Goal: Information Seeking & Learning: Learn about a topic

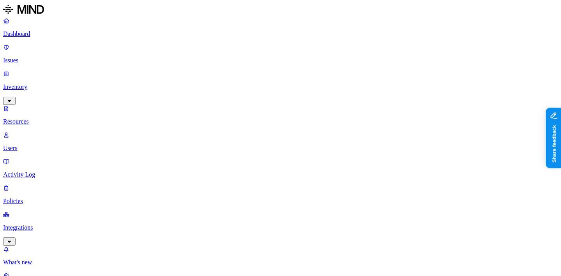
scroll to position [278, 0]
click at [50, 32] on p "Dashboard" at bounding box center [280, 33] width 555 height 7
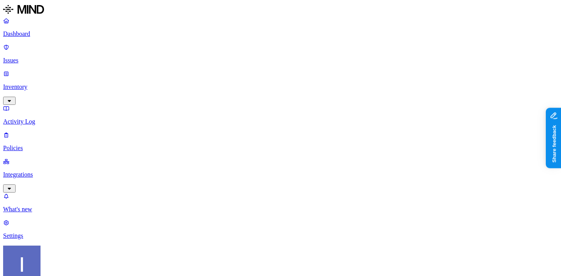
click at [40, 83] on p "Inventory" at bounding box center [280, 86] width 555 height 7
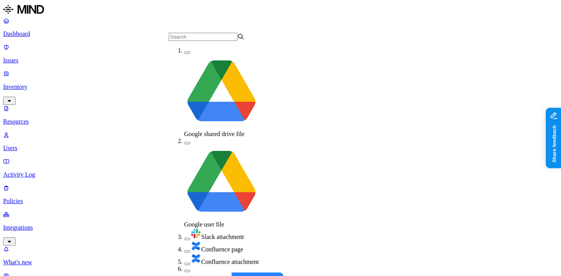
click at [191, 240] on img at bounding box center [196, 245] width 11 height 11
click at [191, 254] on img at bounding box center [196, 259] width 11 height 11
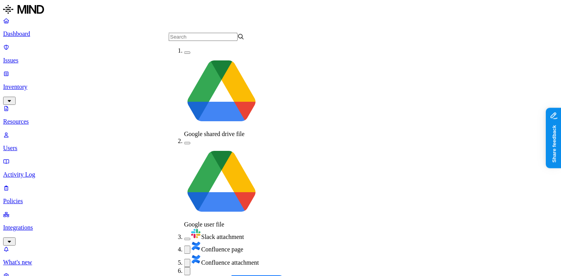
scroll to position [15, 0]
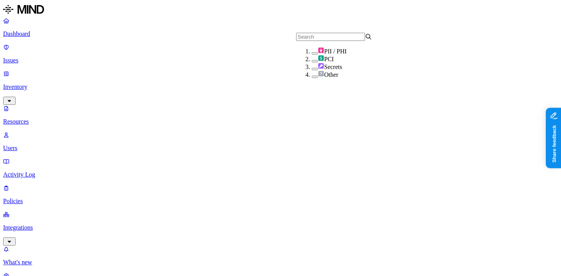
click at [69, 41] on div "Dashboard Issues Inventory Resources Users Activity Log Policies Integrations" at bounding box center [280, 131] width 555 height 228
click at [69, 37] on p "Dashboard" at bounding box center [280, 33] width 555 height 7
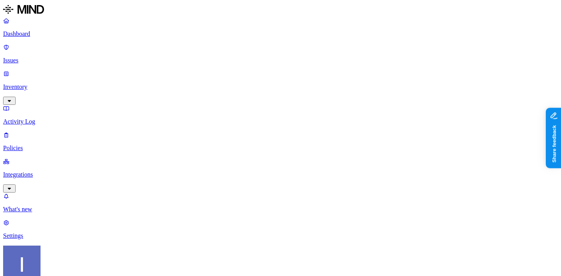
click at [66, 83] on p "Inventory" at bounding box center [280, 86] width 555 height 7
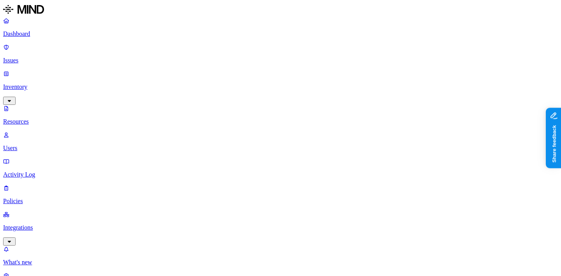
click at [272, 71] on div "Secrets" at bounding box center [282, 67] width 76 height 8
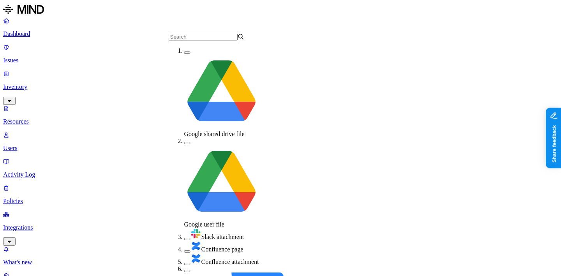
click at [193, 118] on ol "Google shared drive file Google user file Slack attachment Confluence page Conf…" at bounding box center [215, 271] width 92 height 449
click at [201, 240] on div "Confluence page" at bounding box center [222, 246] width 76 height 12
click at [201, 259] on span "Confluence attachment" at bounding box center [230, 262] width 58 height 7
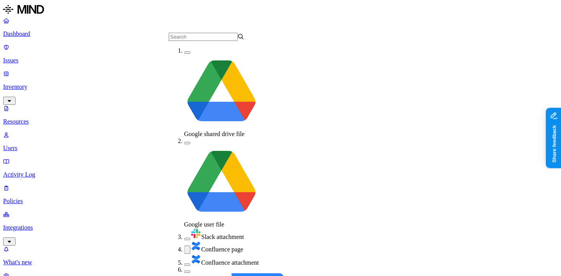
click at [203, 240] on div "Confluence page" at bounding box center [222, 246] width 76 height 13
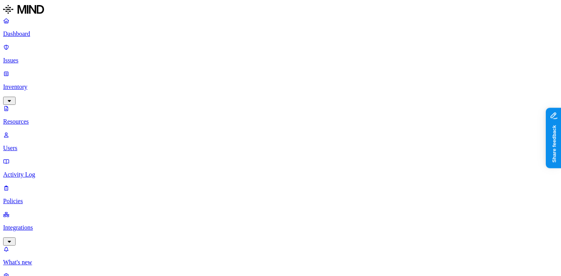
click at [23, 41] on div "Dashboard Issues Inventory Resources Users Activity Log Policies Integrations" at bounding box center [280, 131] width 555 height 228
click at [24, 34] on p "Dashboard" at bounding box center [280, 33] width 555 height 7
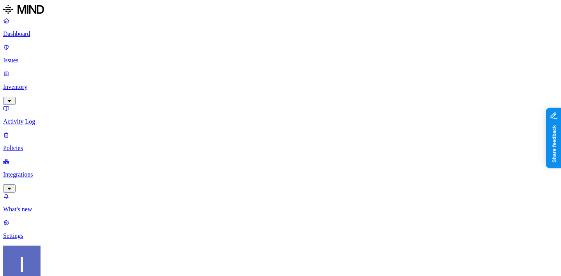
click at [48, 83] on p "Inventory" at bounding box center [280, 86] width 555 height 7
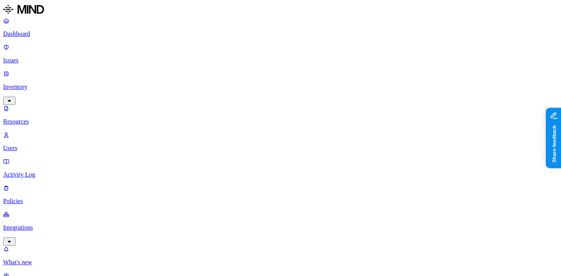
type input "0198be58-2b50-7328-8ff1-b91010aa3f3f"
click at [48, 35] on p "Dashboard" at bounding box center [280, 33] width 555 height 7
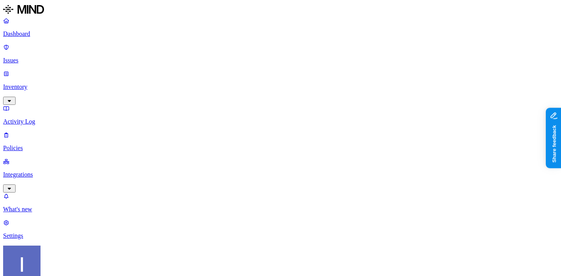
scroll to position [14, 0]
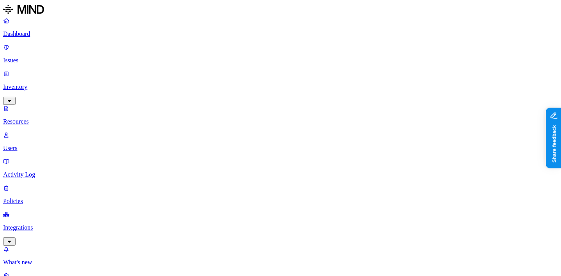
scroll to position [199, 0]
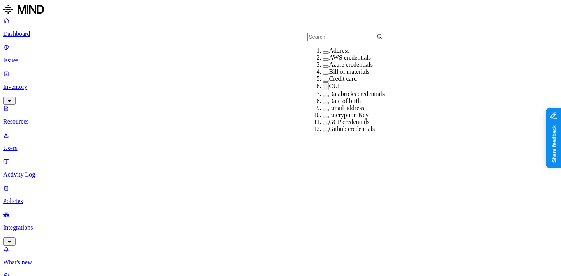
click at [335, 90] on div "CUI" at bounding box center [361, 86] width 76 height 8
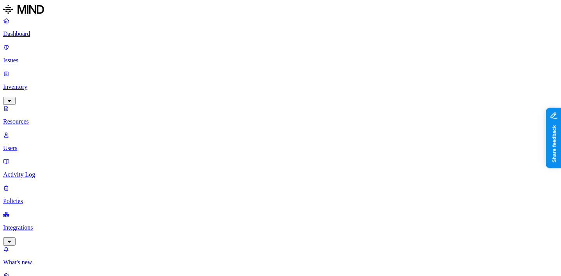
click at [55, 32] on p "Dashboard" at bounding box center [280, 33] width 555 height 7
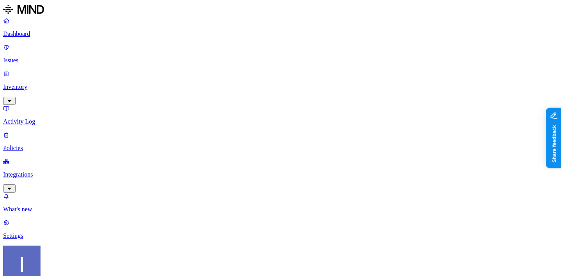
scroll to position [51, 0]
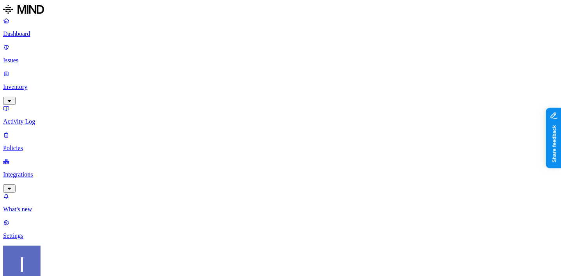
click at [54, 53] on link "Issues" at bounding box center [280, 54] width 555 height 20
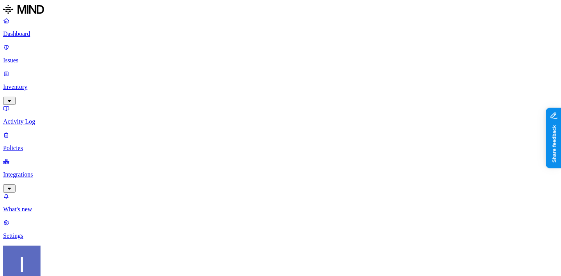
scroll to position [306, 0]
click at [59, 35] on p "Dashboard" at bounding box center [280, 33] width 555 height 7
